Goal: Check status: Check status

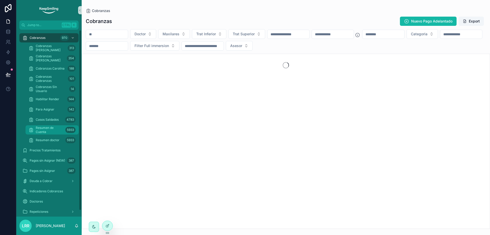
scroll to position [6, 0]
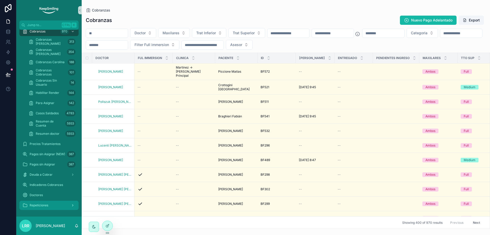
click at [39, 200] on link "Repeticiones" at bounding box center [48, 204] width 59 height 9
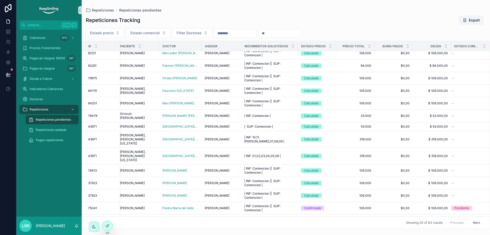
scroll to position [183, 7]
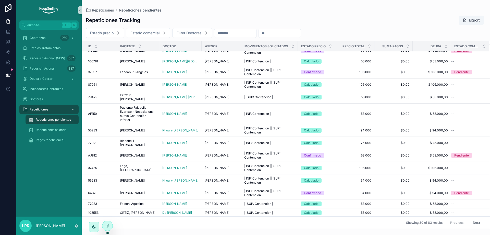
click at [471, 218] on button "Next" at bounding box center [476, 222] width 14 height 8
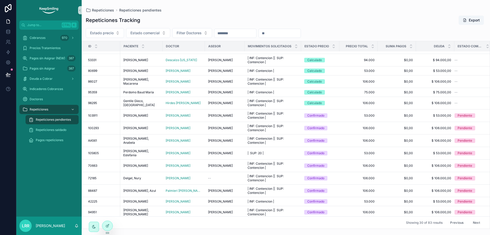
scroll to position [186, 0]
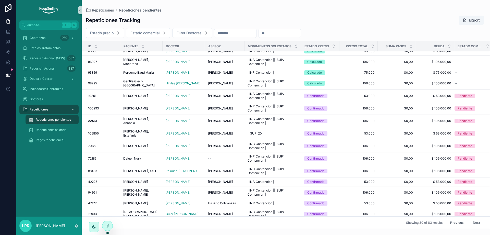
click at [474, 218] on button "Next" at bounding box center [476, 222] width 14 height 8
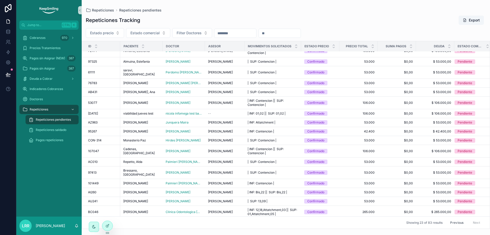
scroll to position [80, 0]
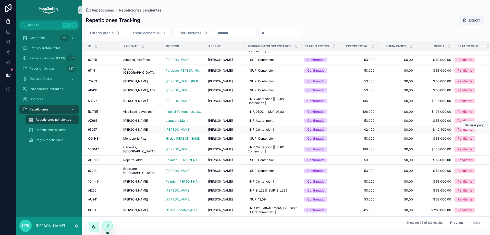
click at [286, 127] on td "| INF: Contencion | | INF: Contencion |" at bounding box center [273, 129] width 57 height 9
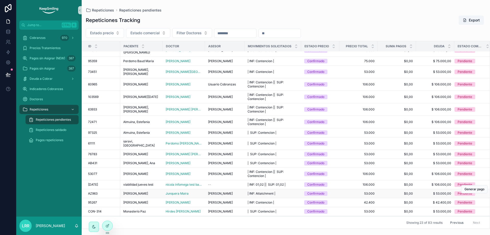
scroll to position [0, 0]
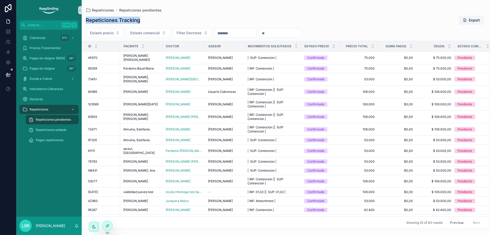
drag, startPoint x: 140, startPoint y: 21, endPoint x: 85, endPoint y: 20, distance: 54.9
click at [85, 20] on div "Repeticiones Tracking Export" at bounding box center [286, 20] width 408 height 10
click at [188, 19] on div "Repeticiones Tracking Export" at bounding box center [286, 20] width 400 height 10
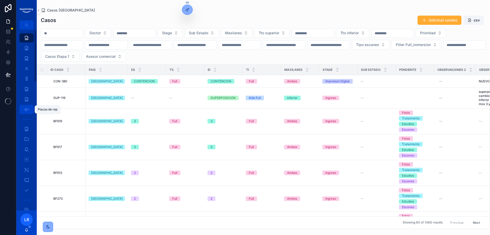
click at [29, 108] on icon "scrollable content" at bounding box center [26, 109] width 5 height 5
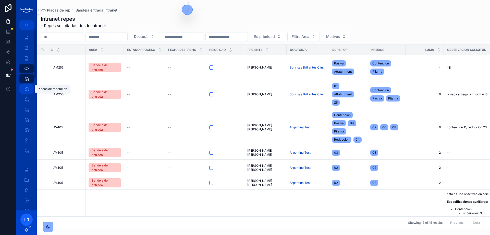
click at [21, 86] on link "Placas de repetición" at bounding box center [26, 88] width 14 height 9
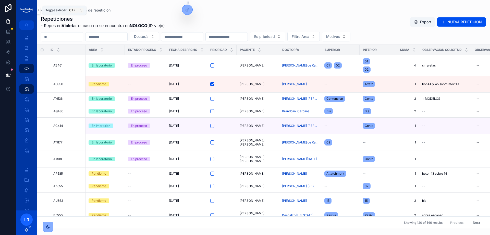
click at [39, 10] on icon "scrollable content" at bounding box center [39, 10] width 4 height 4
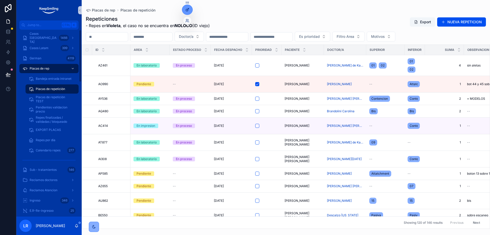
click at [191, 8] on div at bounding box center [187, 10] width 10 height 10
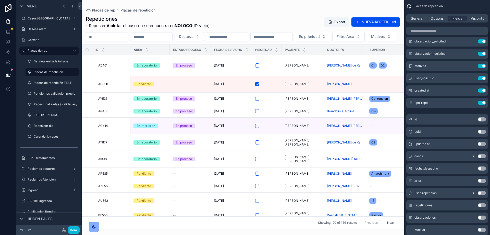
scroll to position [128, 0]
click at [442, 19] on span "Options" at bounding box center [437, 18] width 13 height 5
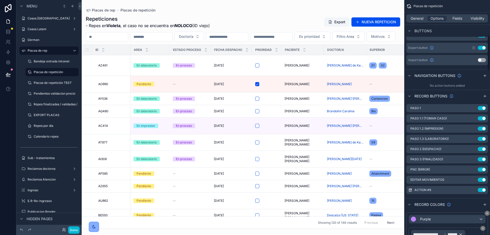
scroll to position [230, 0]
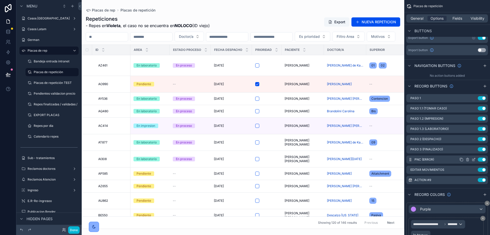
click at [474, 159] on icon "scrollable content" at bounding box center [474, 160] width 2 height 2
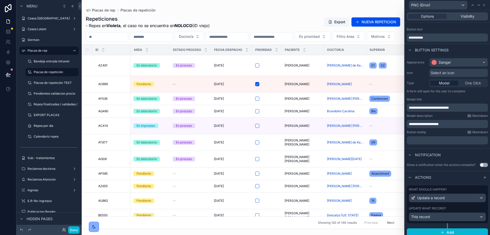
scroll to position [11, 0]
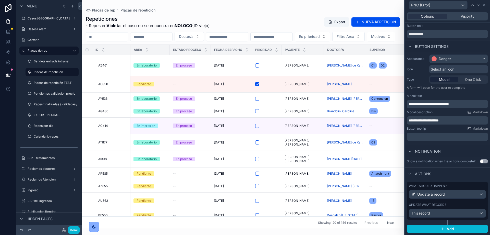
click at [455, 201] on div "What should happen? Update a record Update what record? This record" at bounding box center [447, 200] width 81 height 38
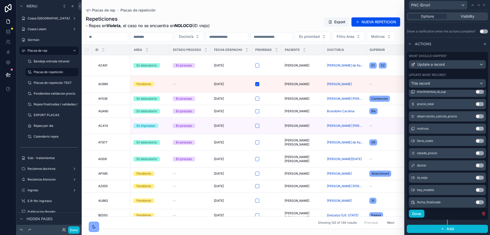
scroll to position [355, 0]
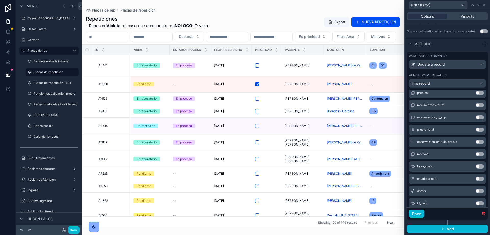
click at [476, 128] on button "Use setting" at bounding box center [480, 129] width 8 height 4
click at [476, 165] on button "Use setting" at bounding box center [480, 166] width 8 height 4
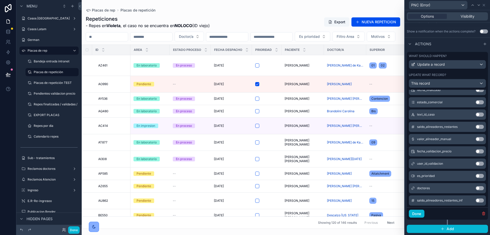
scroll to position [482, 0]
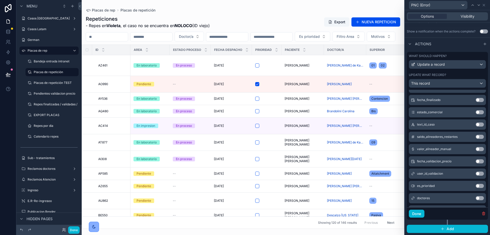
click at [476, 113] on button "Use setting" at bounding box center [480, 112] width 8 height 4
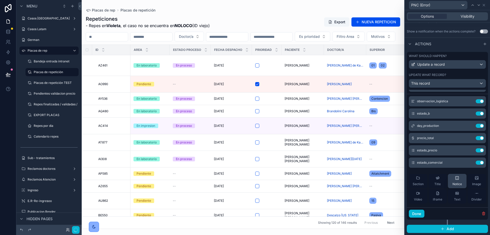
scroll to position [0, 0]
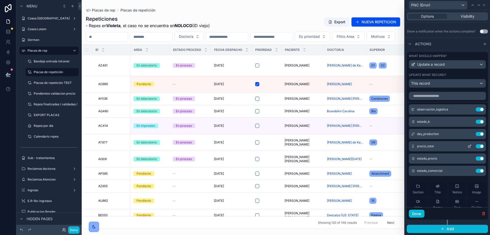
click at [468, 146] on icon at bounding box center [470, 146] width 4 height 4
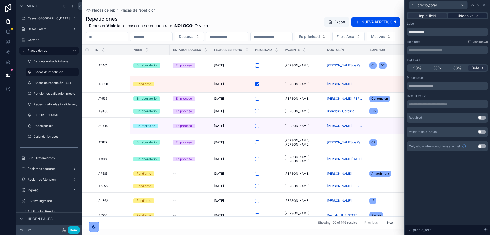
click at [466, 14] on span "Hidden value" at bounding box center [468, 15] width 22 height 5
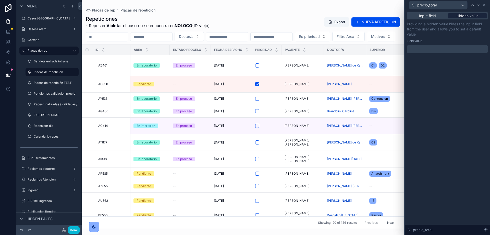
click at [432, 48] on p "﻿" at bounding box center [448, 48] width 78 height 5
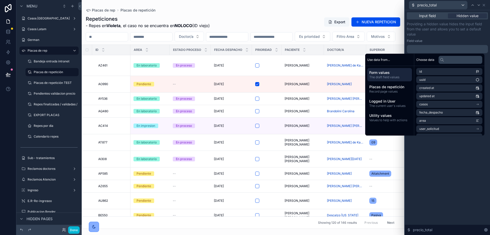
click at [446, 197] on div "Input field Hidden value Providing a hidden value hides the input field from th…" at bounding box center [447, 122] width 85 height 224
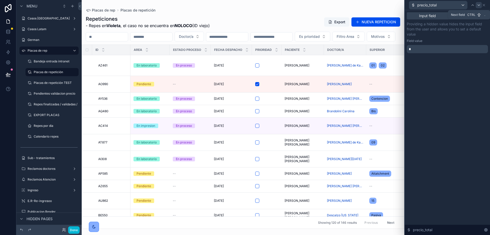
click at [478, 6] on icon at bounding box center [479, 5] width 4 height 4
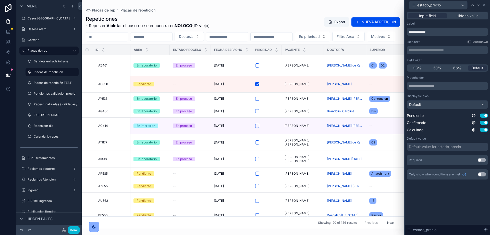
click at [473, 19] on div "Input field Hidden value" at bounding box center [447, 15] width 81 height 7
click at [466, 17] on span "Hidden value" at bounding box center [468, 15] width 22 height 5
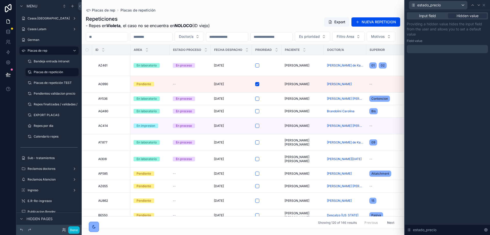
click at [424, 50] on div at bounding box center [447, 49] width 81 height 8
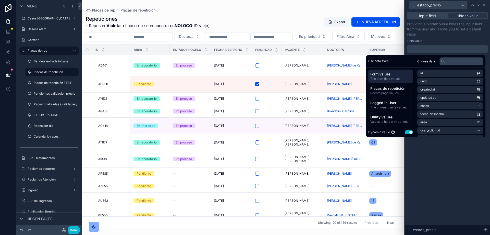
click at [405, 130] on button "Use setting" at bounding box center [409, 132] width 8 height 4
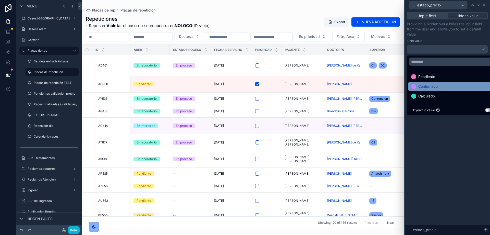
click at [438, 87] on span "Confirmado" at bounding box center [427, 86] width 19 height 6
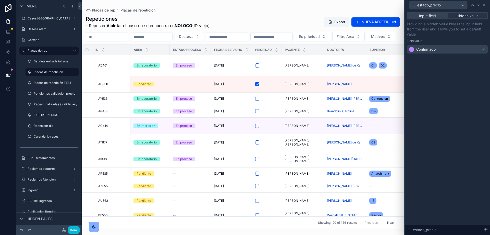
click at [449, 158] on div "Input field Hidden value Providing a hidden value hides the input field from th…" at bounding box center [447, 122] width 85 height 224
click at [478, 6] on icon at bounding box center [479, 5] width 4 height 4
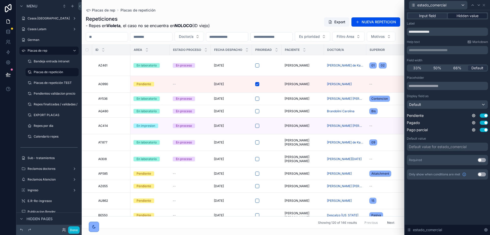
click at [466, 18] on span "Hidden value" at bounding box center [468, 15] width 22 height 5
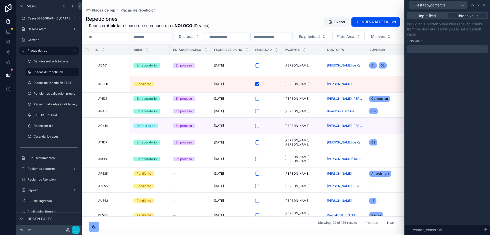
click at [417, 49] on div at bounding box center [447, 49] width 81 height 8
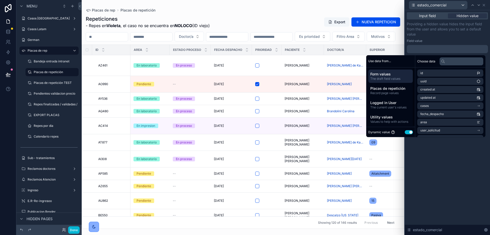
click at [407, 128] on div "Dynamic value Use setting" at bounding box center [390, 132] width 49 height 10
click at [407, 132] on button "Use setting" at bounding box center [409, 132] width 8 height 4
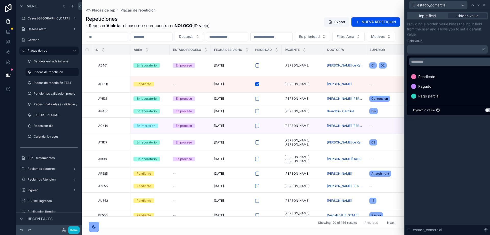
click at [489, 108] on button "Use setting" at bounding box center [489, 110] width 8 height 4
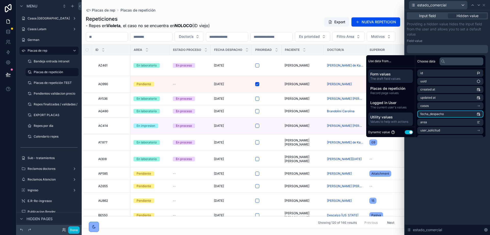
click at [388, 113] on div "Utility values Values to help with actions" at bounding box center [390, 118] width 45 height 13
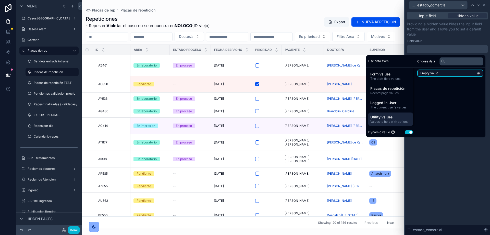
click at [431, 74] on span "Empty value" at bounding box center [429, 73] width 18 height 4
click at [440, 151] on div "**********" at bounding box center [447, 122] width 85 height 224
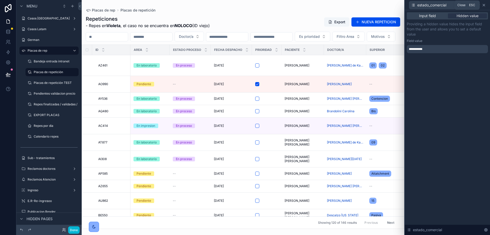
click at [483, 6] on icon at bounding box center [484, 5] width 4 height 4
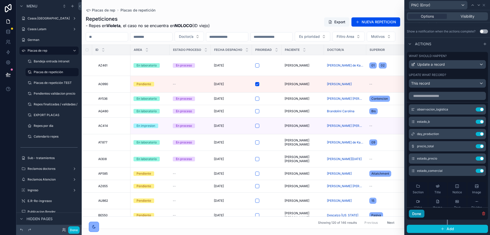
click at [416, 213] on button "Done" at bounding box center [417, 213] width 16 height 8
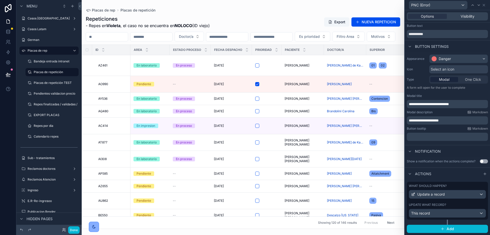
scroll to position [11, 0]
click at [76, 228] on button "Done" at bounding box center [73, 229] width 11 height 7
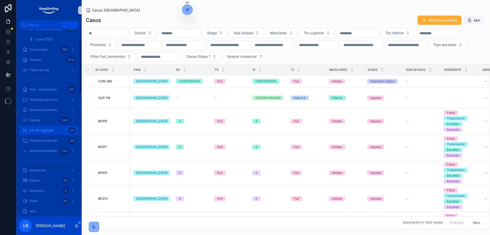
scroll to position [51, 0]
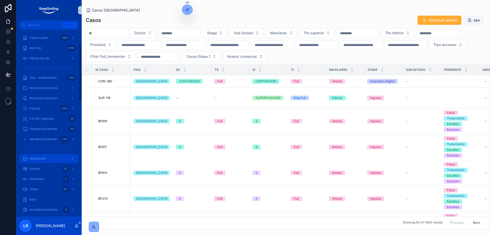
click at [54, 161] on div "Aprobación" at bounding box center [48, 158] width 53 height 8
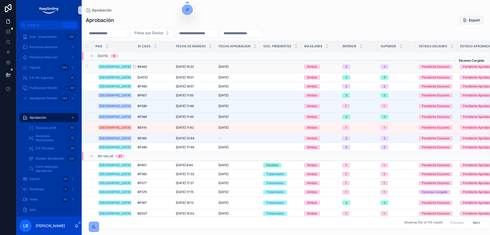
click at [140, 66] on span "BE462" at bounding box center [142, 67] width 9 height 4
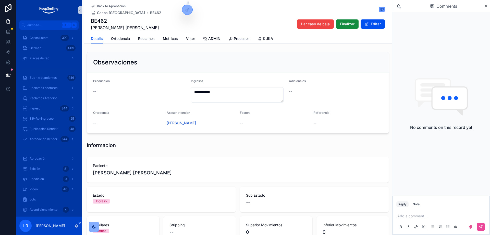
click at [488, 7] on div "Comments" at bounding box center [441, 6] width 98 height 12
click at [487, 6] on icon "scrollable content" at bounding box center [486, 6] width 2 height 2
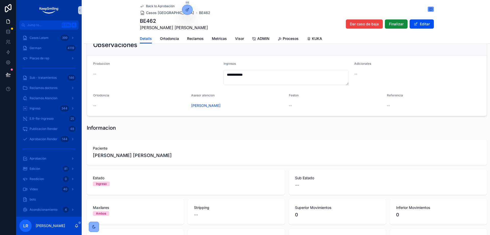
scroll to position [51, 0]
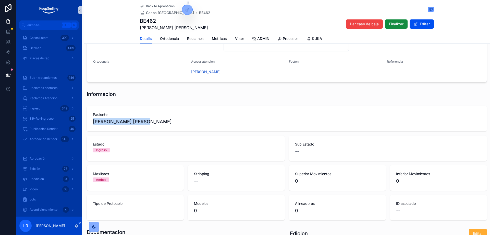
drag, startPoint x: 145, startPoint y: 120, endPoint x: 92, endPoint y: 120, distance: 53.1
click at [92, 120] on div "Paciente Vazquez Paula Milena" at bounding box center [287, 119] width 400 height 26
copy span "Vazquez Paula Milena"
